Goal: Information Seeking & Learning: Learn about a topic

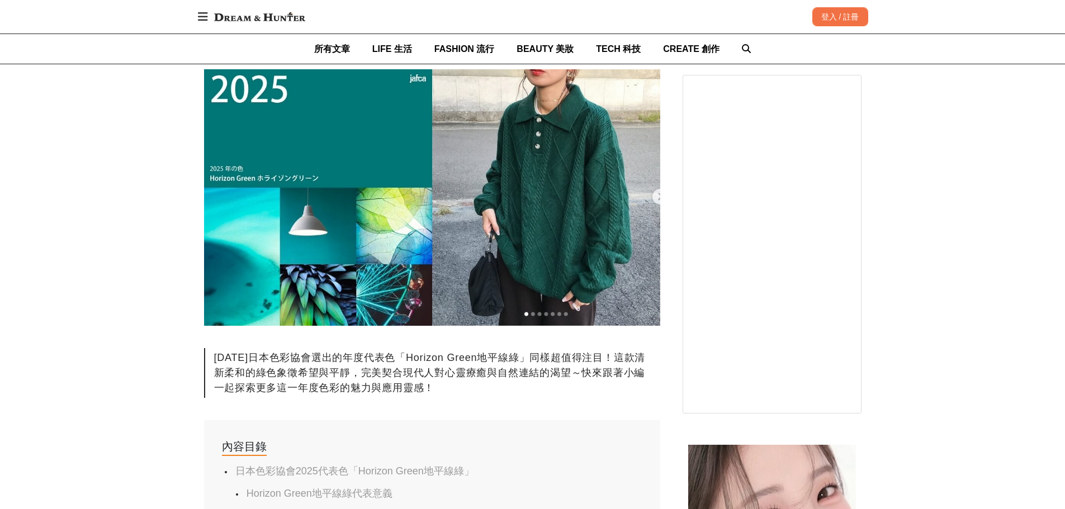
scroll to position [280, 0]
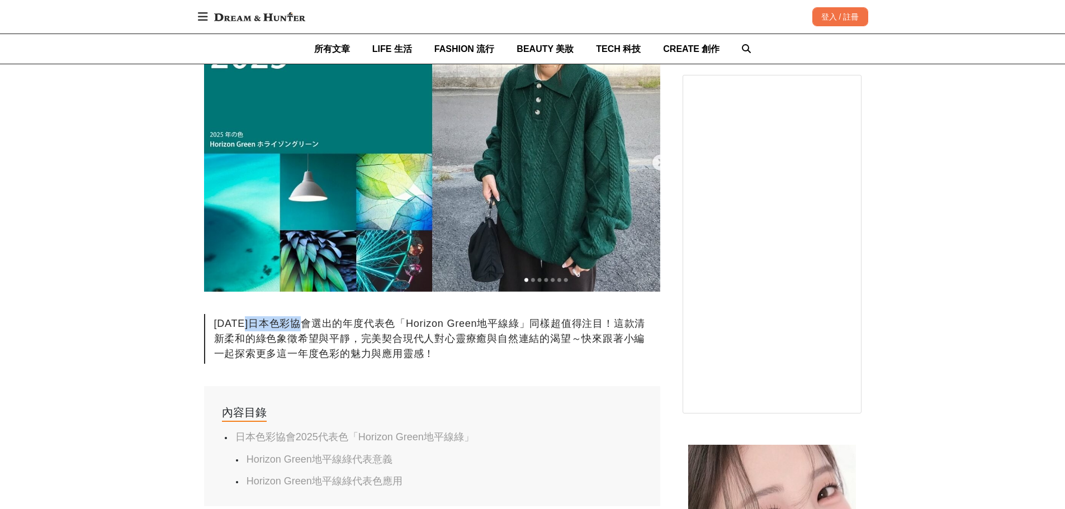
drag, startPoint x: 250, startPoint y: 322, endPoint x: 308, endPoint y: 323, distance: 58.2
click at [308, 323] on div "[DATE]日本色彩協會選出的年度代表色「Horizon Green地平線綠」同樣超值得注目！這款清新柔和的綠色象徵希望與平靜，完美契合現代人對心靈療癒與自然…" at bounding box center [432, 339] width 456 height 50
copy div "日本色彩協會"
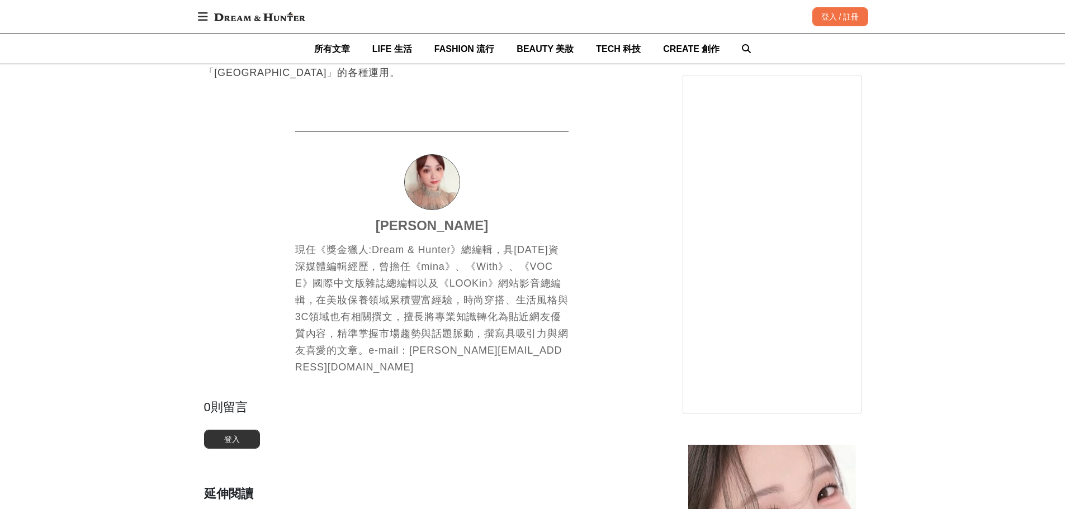
scroll to position [0, 945]
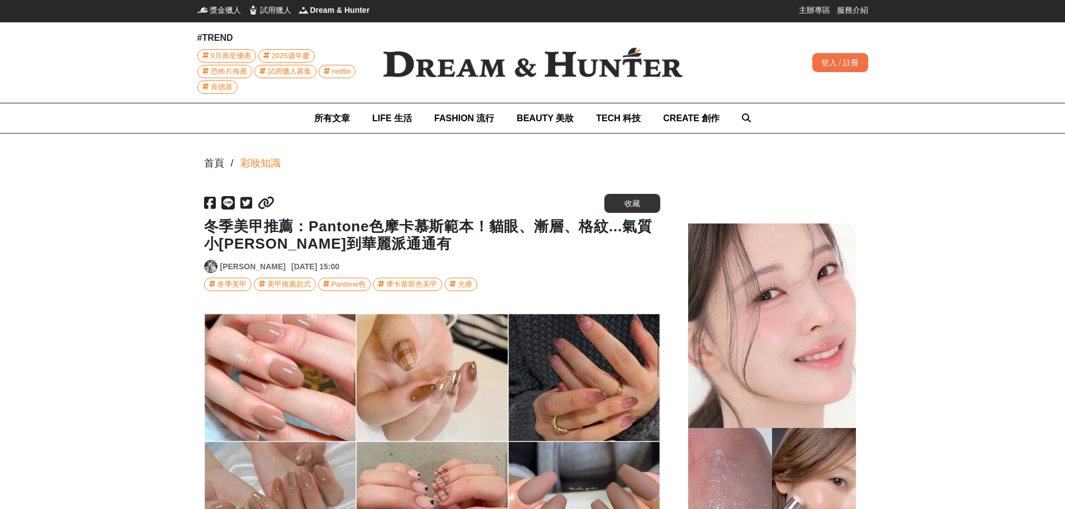
scroll to position [280, 0]
